Goal: Task Accomplishment & Management: Manage account settings

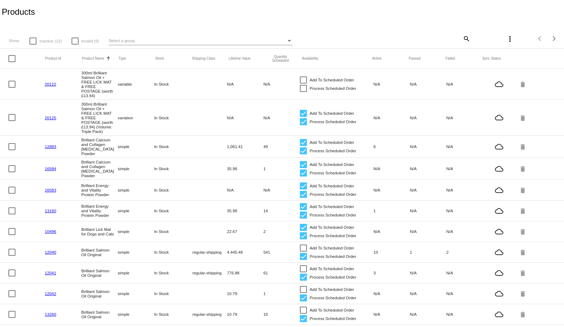
click at [464, 40] on mat-icon "search" at bounding box center [466, 38] width 8 height 11
click at [403, 38] on input "Search" at bounding box center [424, 38] width 94 height 6
paste input "1011916"
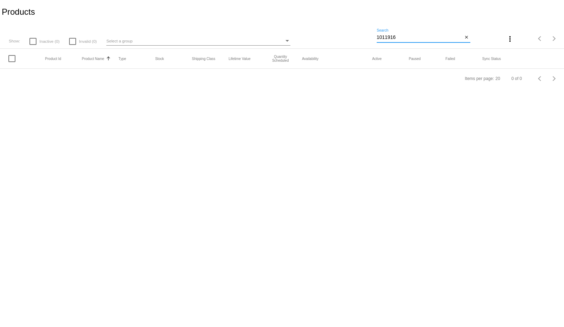
click at [393, 35] on input "1011916" at bounding box center [420, 38] width 86 height 6
click at [388, 35] on input "1011916" at bounding box center [420, 38] width 86 height 6
paste input "24300"
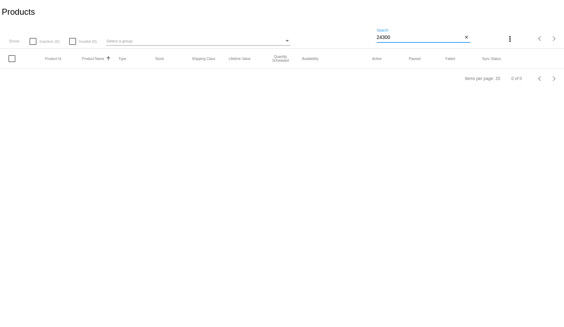
type input "24300"
click at [405, 39] on input "24300" at bounding box center [420, 38] width 86 height 6
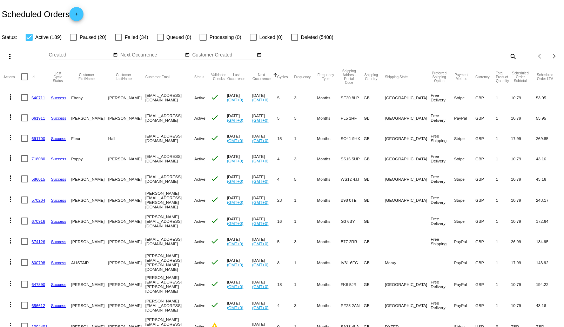
click at [509, 57] on mat-icon "search" at bounding box center [512, 56] width 8 height 11
click at [446, 57] on input "Search" at bounding box center [447, 55] width 141 height 6
paste input "1011914"
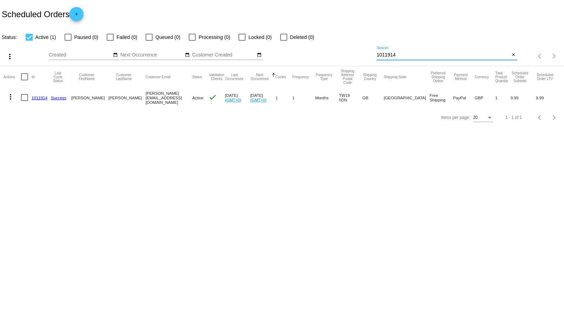
type input "1011914"
click at [37, 97] on link "1011914" at bounding box center [40, 97] width 16 height 5
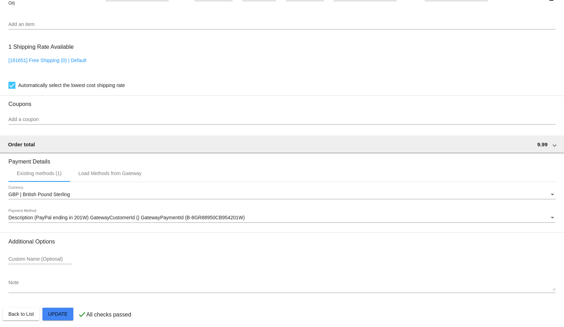
scroll to position [523, 0]
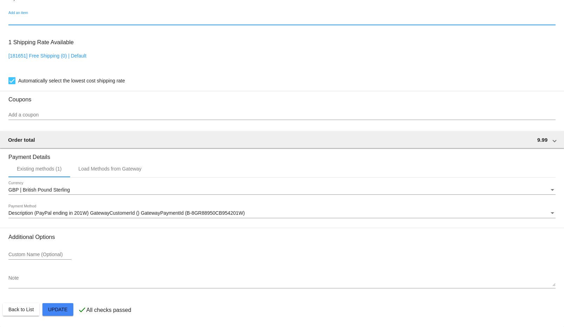
click at [24, 22] on input "Add an item" at bounding box center [281, 20] width 547 height 6
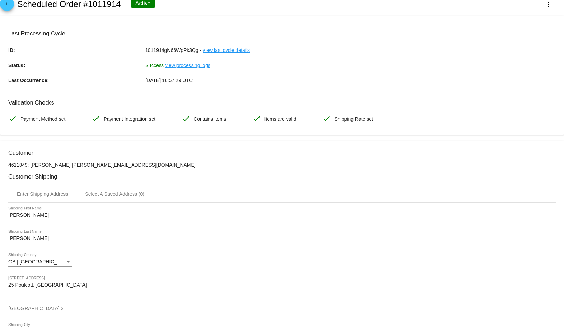
scroll to position [0, 0]
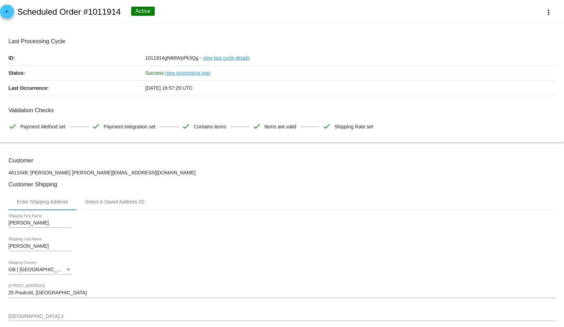
click at [94, 14] on h2 "Scheduled Order #1011914" at bounding box center [68, 12] width 103 height 10
click at [9, 11] on mat-icon "arrow_back" at bounding box center [7, 13] width 8 height 8
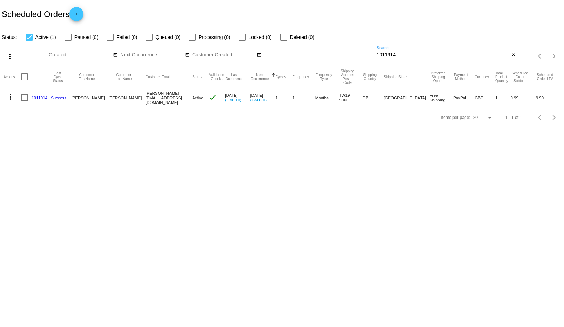
click at [385, 55] on input "1011914" at bounding box center [443, 55] width 133 height 6
paste input "24300"
click at [148, 98] on mat-cell "[PERSON_NAME][EMAIL_ADDRESS][DOMAIN_NAME]" at bounding box center [169, 97] width 47 height 20
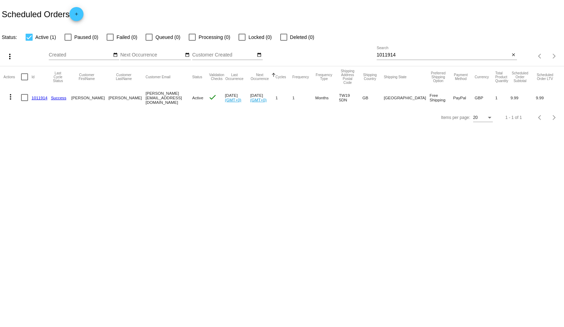
click at [148, 98] on mat-cell "[PERSON_NAME][EMAIL_ADDRESS][DOMAIN_NAME]" at bounding box center [169, 97] width 47 height 20
copy mat-cell "[PERSON_NAME][EMAIL_ADDRESS][DOMAIN_NAME]"
click at [398, 52] on input "1011914" at bounding box center [443, 55] width 133 height 6
paste input "[PERSON_NAME][EMAIL_ADDRESS][DOMAIN_NAME]"
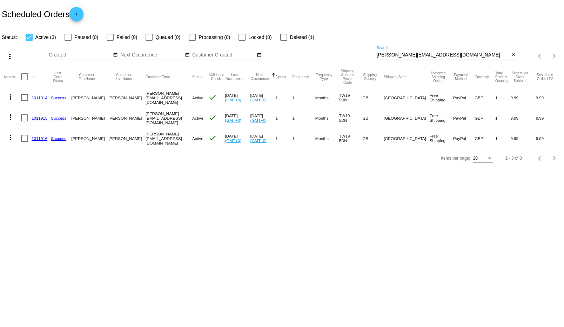
type input "[PERSON_NAME][EMAIL_ADDRESS][DOMAIN_NAME]"
click at [38, 140] on link "1011916" at bounding box center [40, 138] width 16 height 5
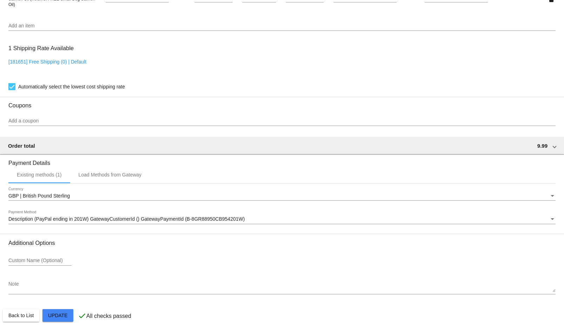
scroll to position [523, 0]
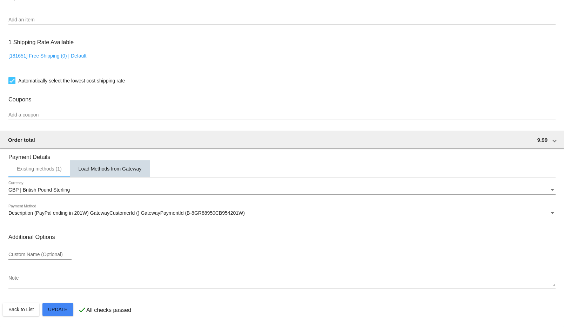
click at [104, 174] on div "Load Methods from Gateway" at bounding box center [110, 168] width 80 height 17
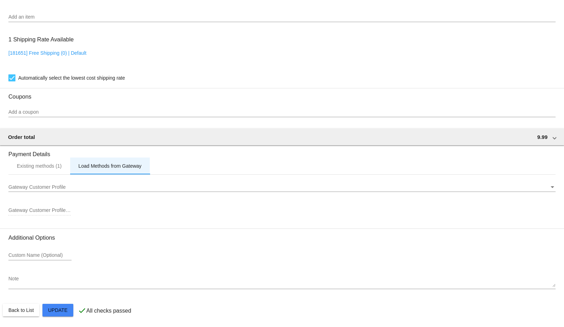
scroll to position [527, 0]
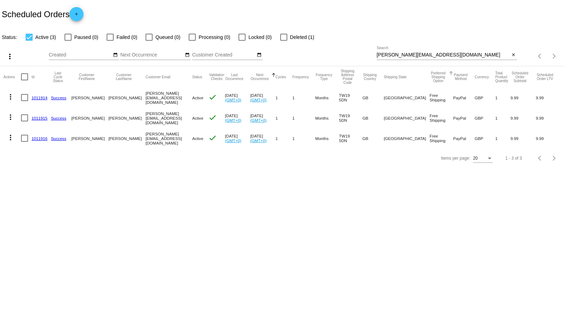
click at [429, 78] on button "Preferred Shipping Option" at bounding box center [437, 77] width 17 height 12
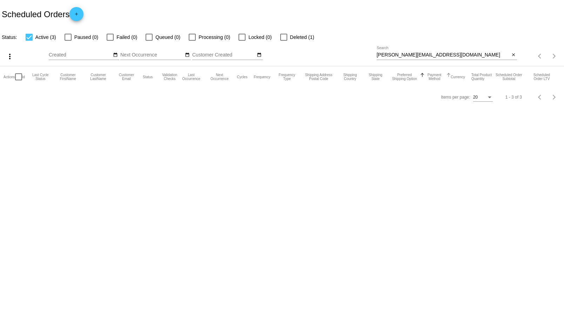
click at [433, 80] on button "Payment Method" at bounding box center [434, 77] width 20 height 8
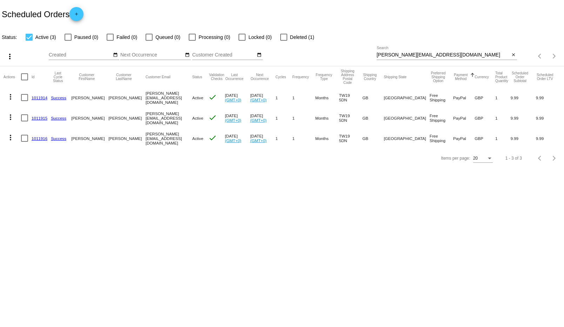
click at [429, 136] on mat-cell "Free Shipping" at bounding box center [440, 138] width 23 height 20
copy mat-cell "Free Shipping"
click at [41, 119] on link "1011915" at bounding box center [40, 118] width 16 height 5
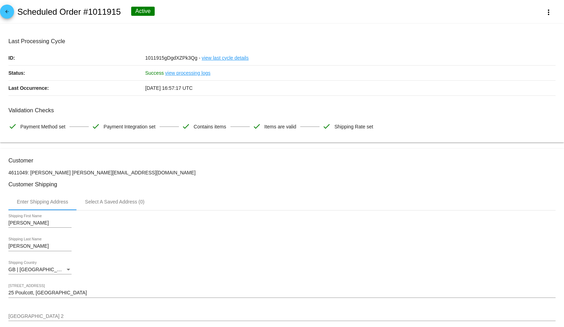
scroll to position [416, 0]
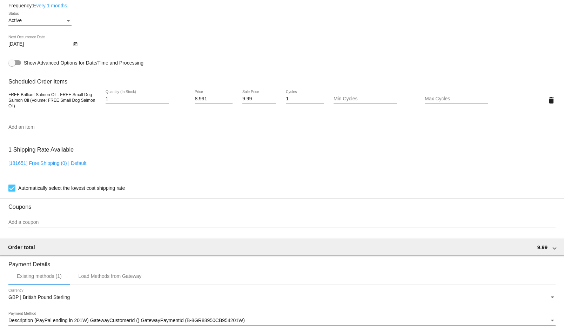
click at [60, 163] on link "[181651] Free Shipping (0) | Default" at bounding box center [47, 163] width 78 height 6
checkbox input "false"
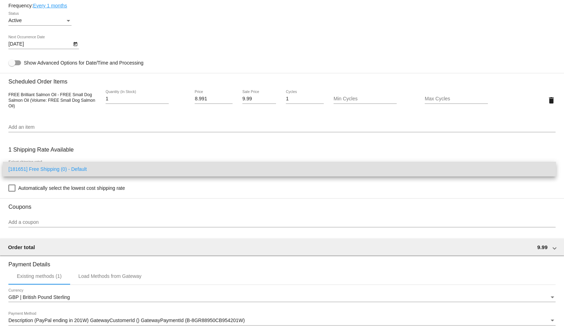
click at [54, 178] on div at bounding box center [282, 163] width 564 height 327
